Goal: Information Seeking & Learning: Learn about a topic

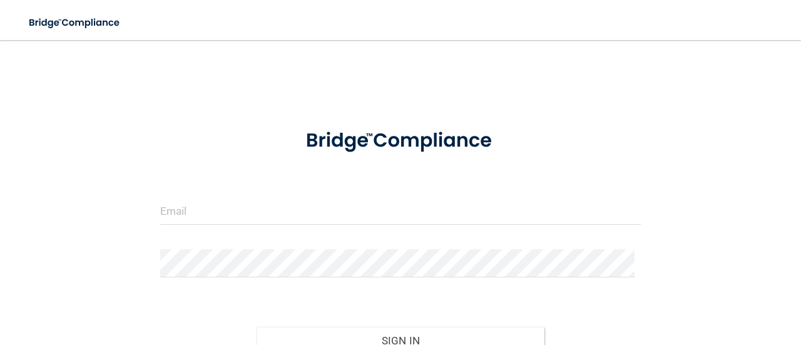
scroll to position [103, 0]
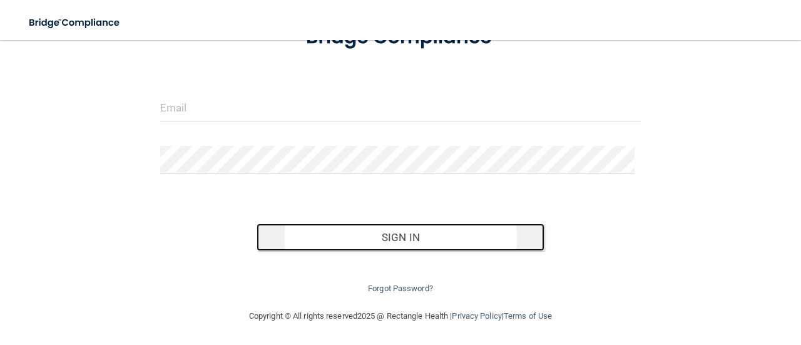
click at [425, 235] on button "Sign In" at bounding box center [400, 237] width 288 height 28
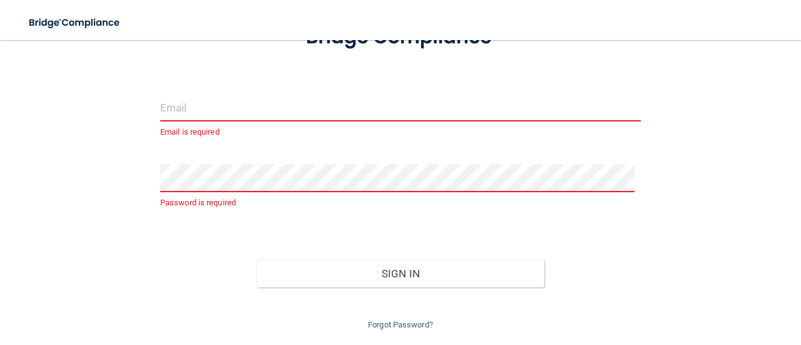
click at [184, 101] on input "email" at bounding box center [400, 107] width 480 height 28
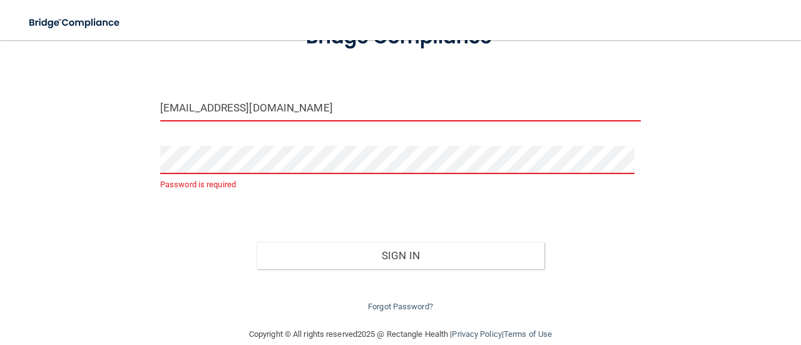
type input "[EMAIL_ADDRESS][DOMAIN_NAME]"
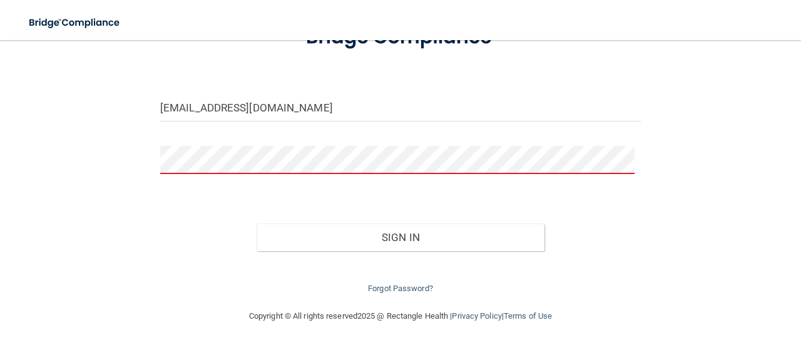
click at [256, 223] on button "Sign In" at bounding box center [400, 237] width 288 height 28
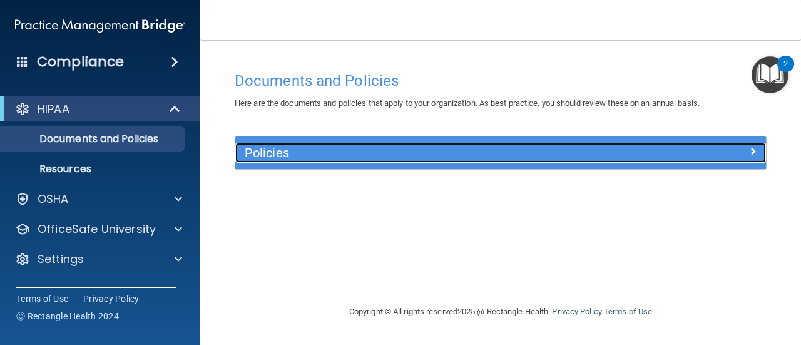
click at [752, 149] on span at bounding box center [753, 150] width 8 height 15
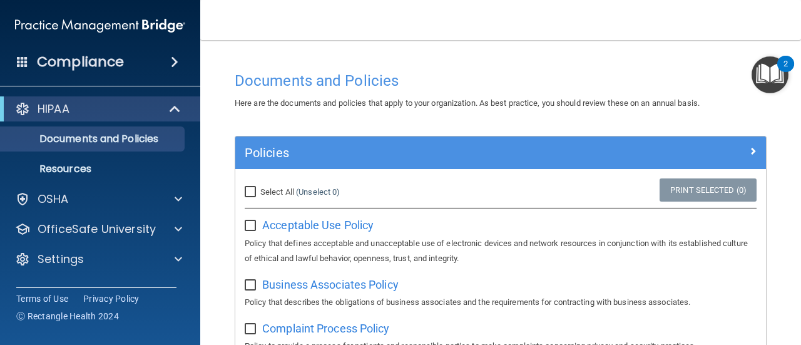
click at [254, 191] on input "Select All (Unselect 0) Unselect All" at bounding box center [252, 192] width 14 height 10
checkbox input "true"
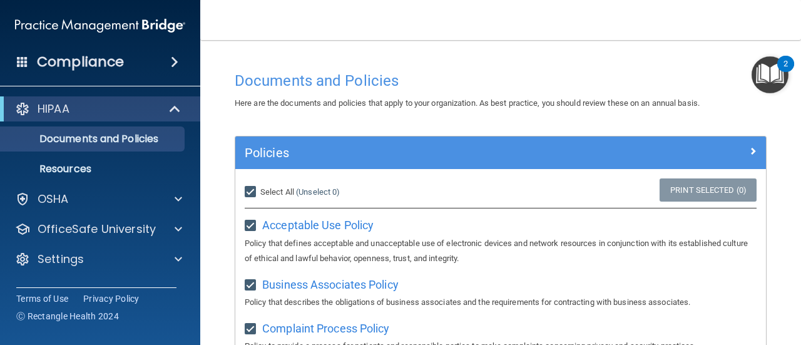
checkbox input "true"
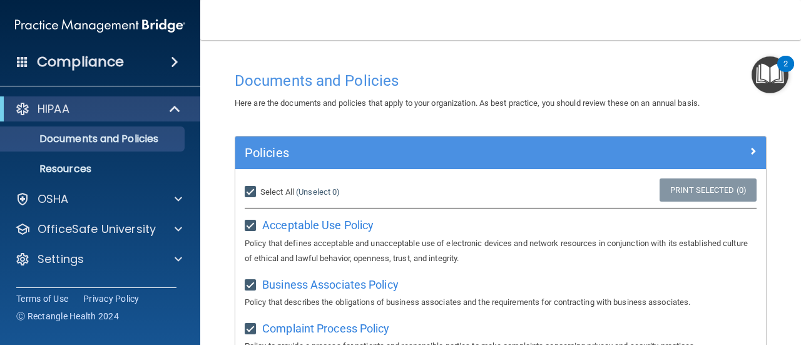
checkbox input "true"
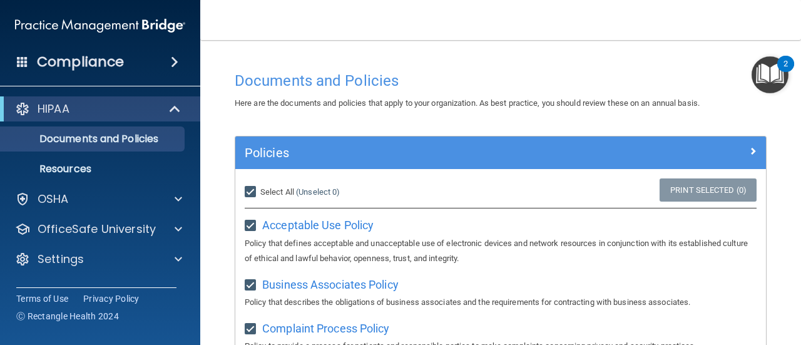
checkbox input "true"
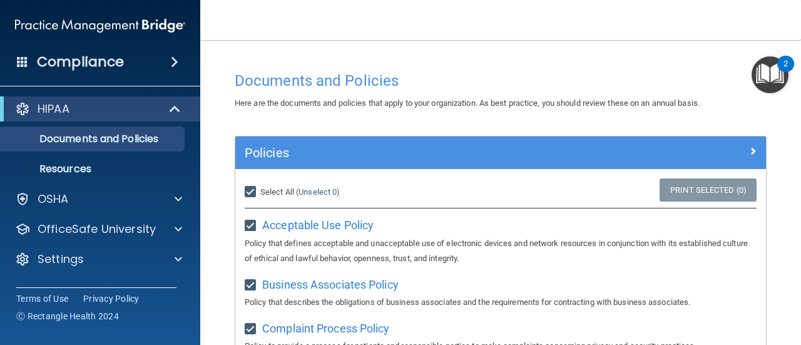
checkbox input "true"
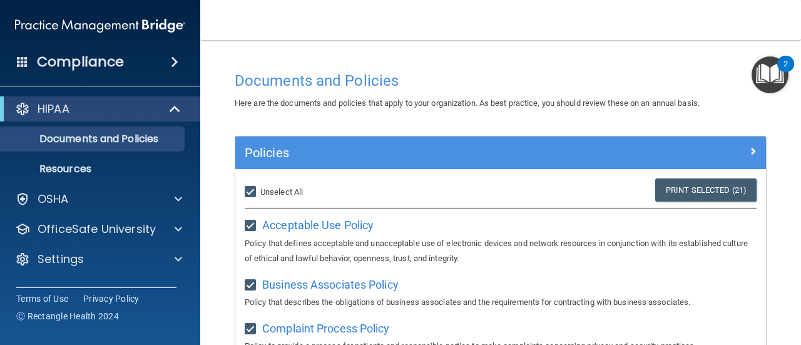
click at [247, 188] on input "Select All (Unselect 21) Unselect All" at bounding box center [252, 192] width 14 height 10
checkbox input "false"
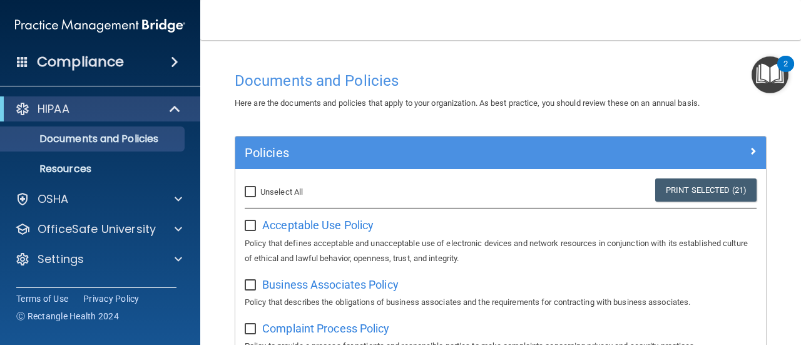
checkbox input "false"
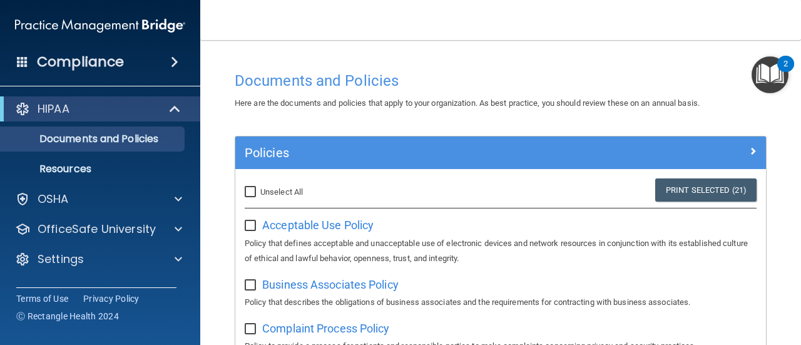
checkbox input "false"
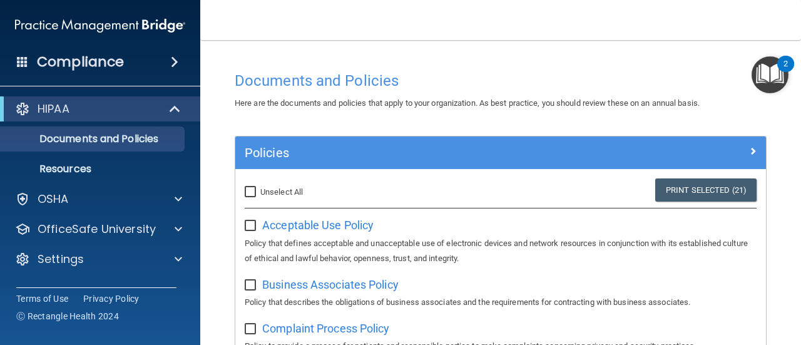
checkbox input "false"
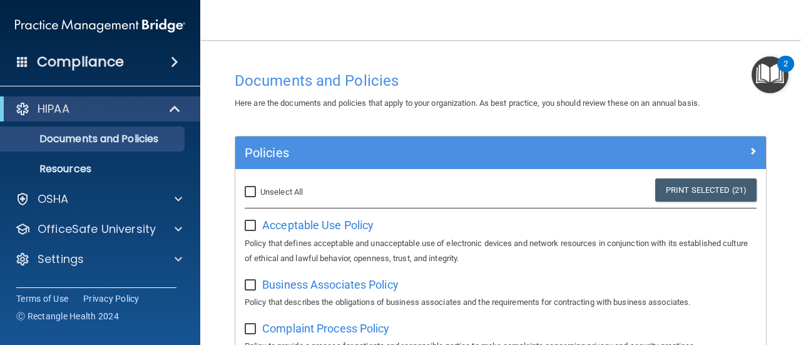
checkbox input "false"
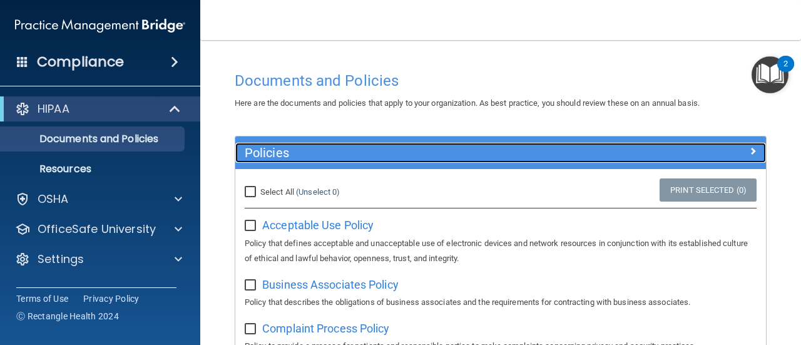
click at [737, 153] on div at bounding box center [699, 150] width 133 height 15
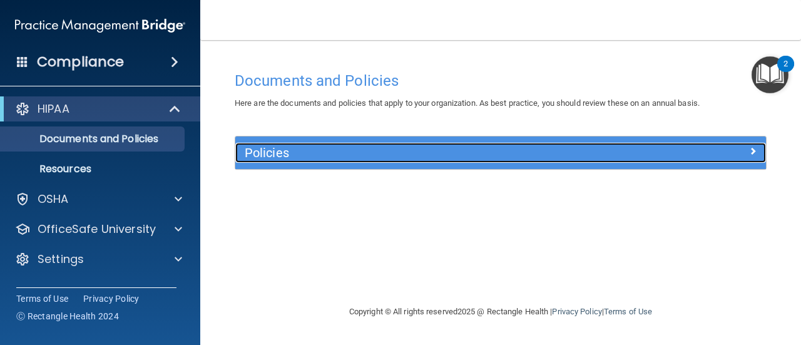
click at [738, 153] on div at bounding box center [699, 150] width 133 height 15
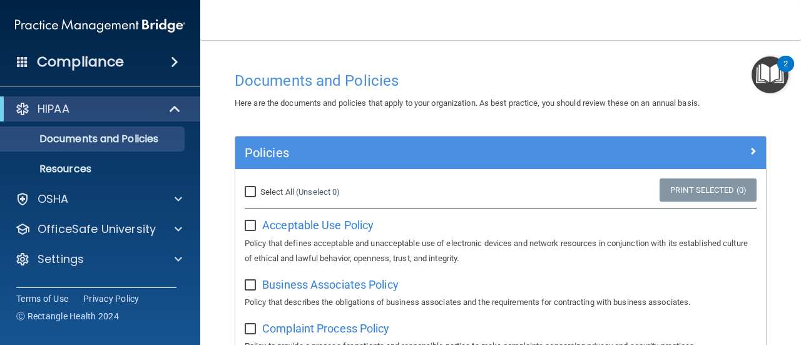
click at [241, 192] on div "Select All (Unselect 0) Unselect All" at bounding box center [323, 192] width 177 height 28
click at [260, 187] on span "Select All" at bounding box center [277, 191] width 34 height 9
click at [259, 187] on input "Select All (Unselect 0) Unselect All" at bounding box center [252, 192] width 14 height 10
checkbox input "true"
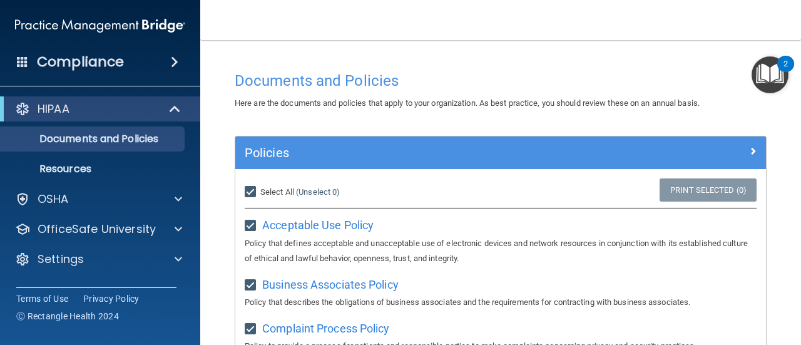
checkbox input "true"
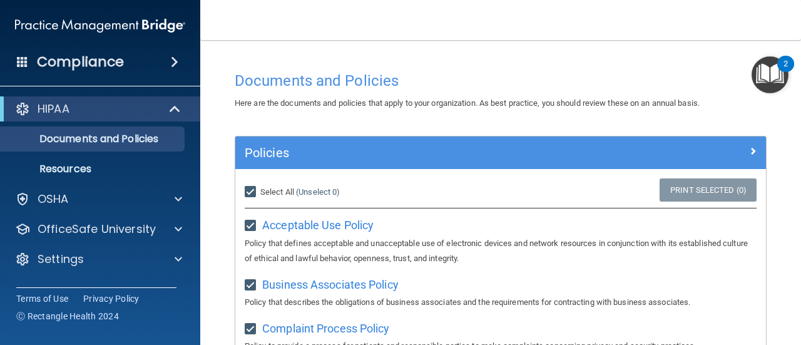
checkbox input "true"
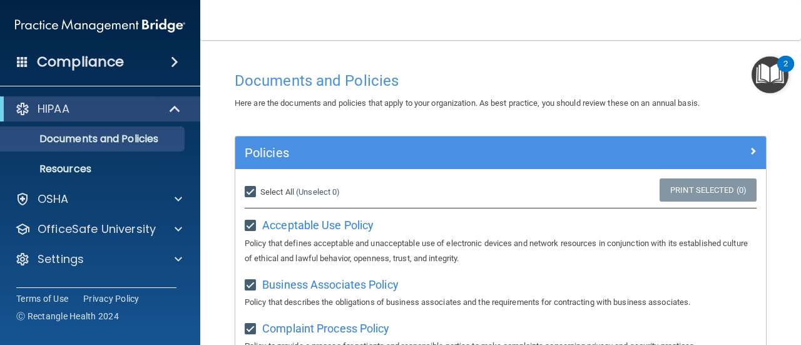
checkbox input "true"
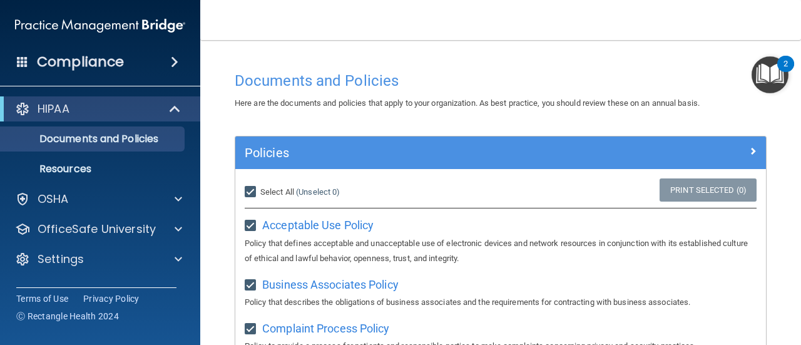
checkbox input "true"
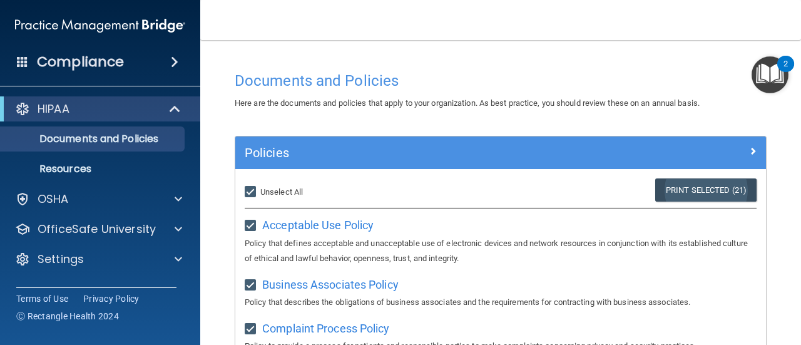
click at [693, 185] on link "Print Selected (21)" at bounding box center [705, 189] width 101 height 23
click at [171, 109] on span at bounding box center [176, 108] width 11 height 15
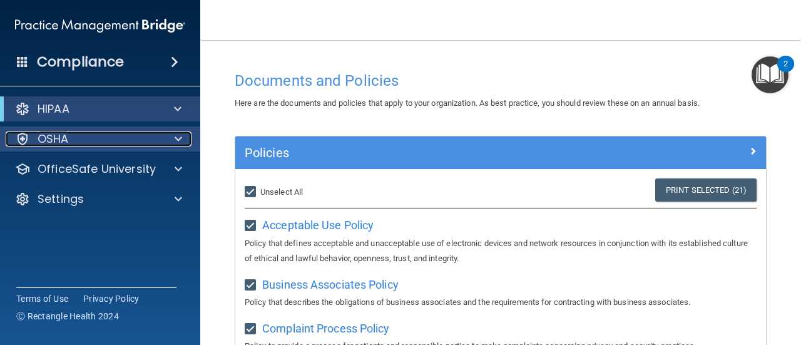
click at [183, 142] on div at bounding box center [176, 138] width 31 height 15
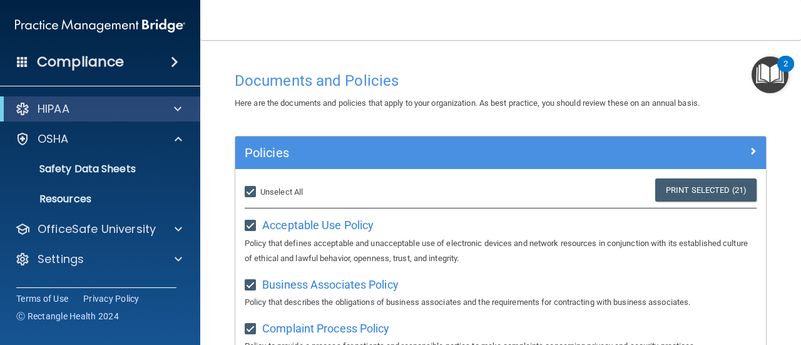
click at [168, 46] on div "Compliance" at bounding box center [100, 38] width 175 height 76
click at [173, 59] on span at bounding box center [175, 61] width 8 height 15
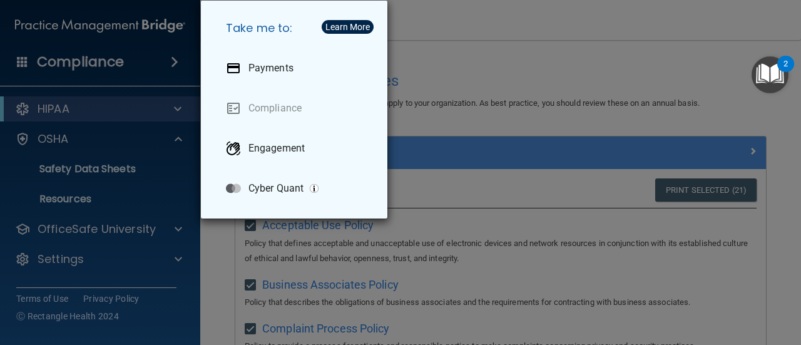
click at [174, 139] on div "Take me to: Payments Compliance Engagement Cyber Quant" at bounding box center [400, 172] width 801 height 345
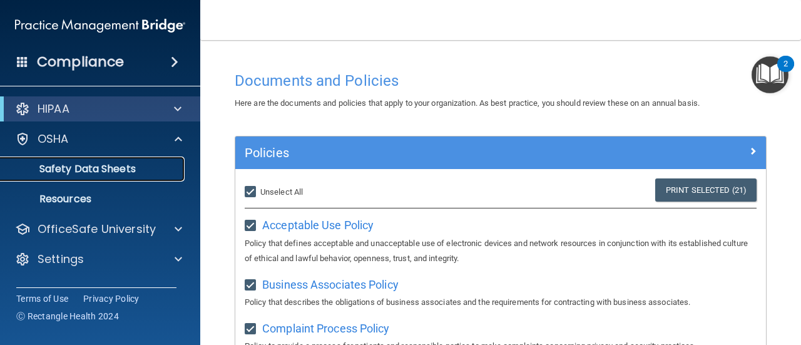
click at [97, 167] on p "Safety Data Sheets" at bounding box center [93, 169] width 171 height 13
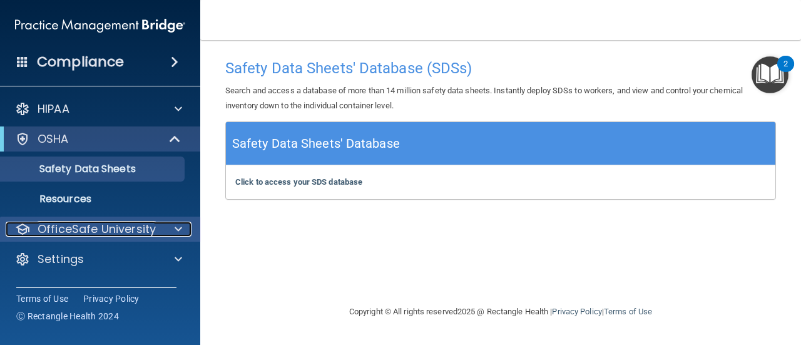
click at [96, 230] on p "OfficeSafe University" at bounding box center [97, 228] width 118 height 15
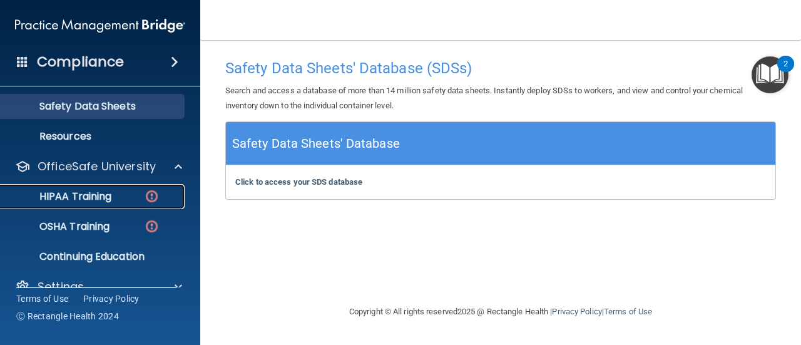
click at [116, 191] on div "HIPAA Training" at bounding box center [93, 196] width 171 height 13
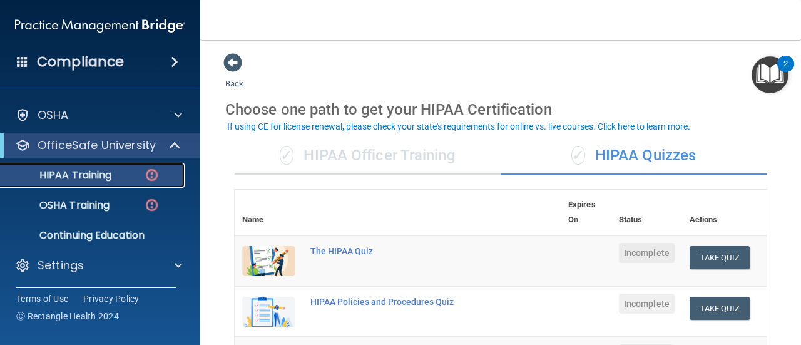
scroll to position [63, 0]
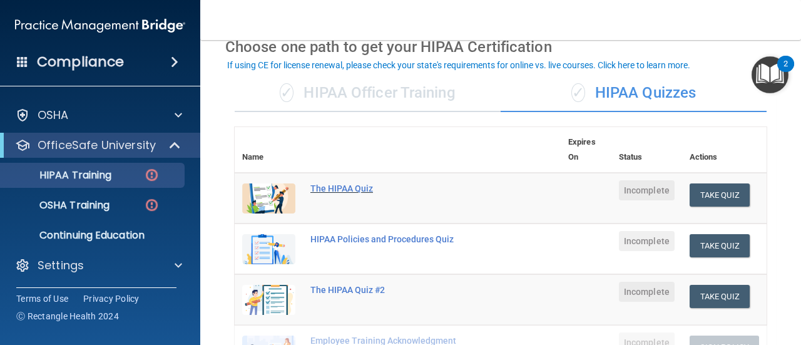
click at [335, 192] on div "The HIPAA Quiz" at bounding box center [404, 188] width 188 height 10
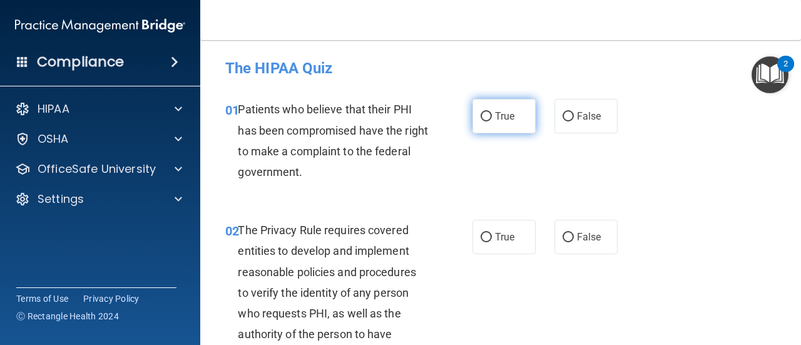
click at [480, 118] on input "True" at bounding box center [485, 116] width 11 height 9
radio input "true"
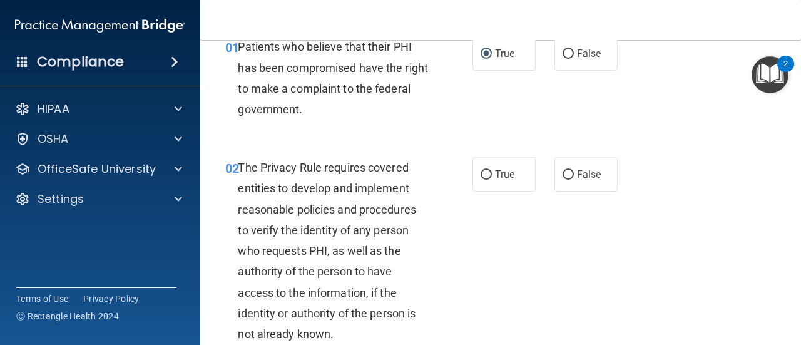
scroll to position [125, 0]
